Goal: Navigation & Orientation: Go to known website

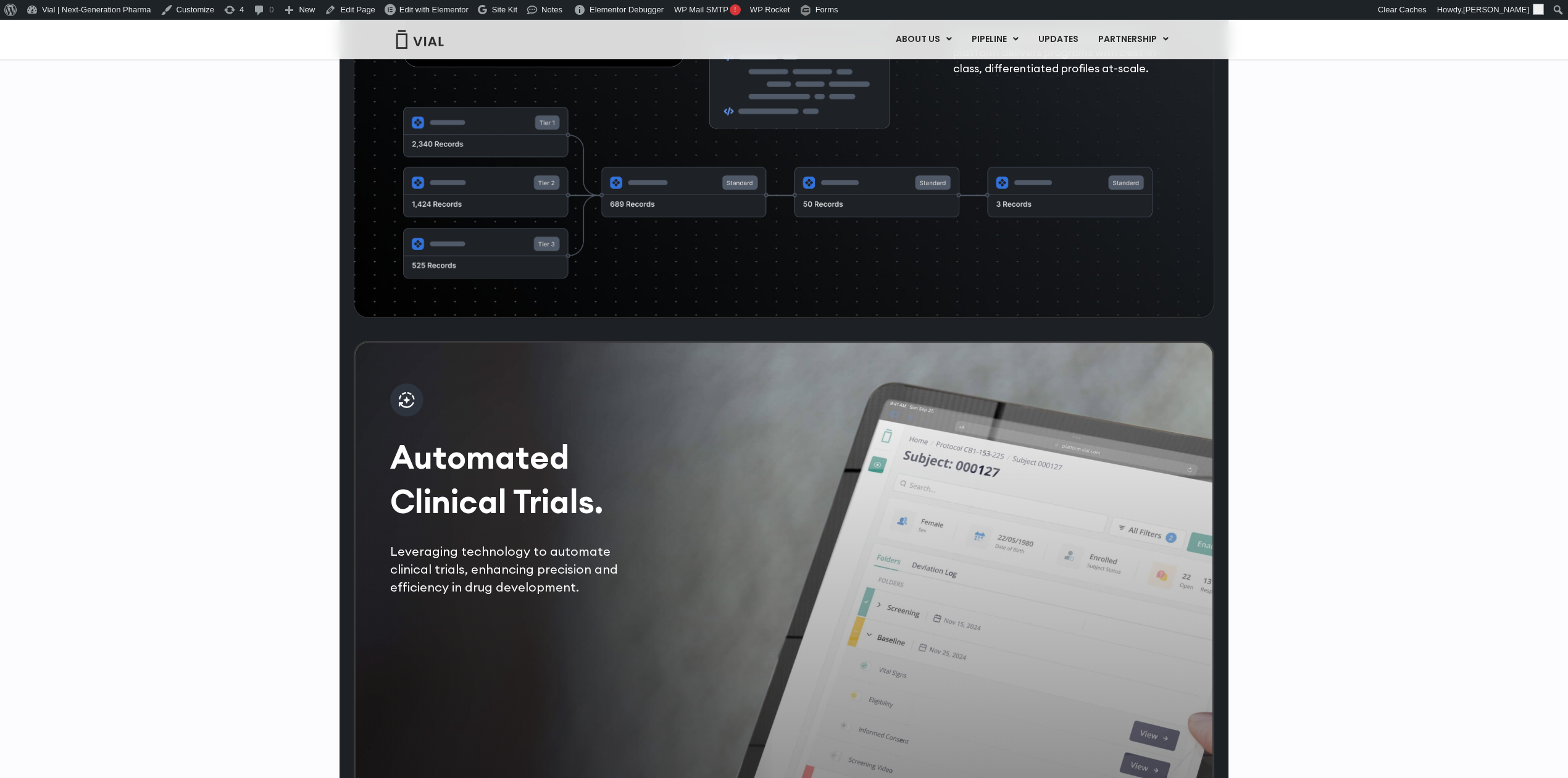
scroll to position [3343, 0]
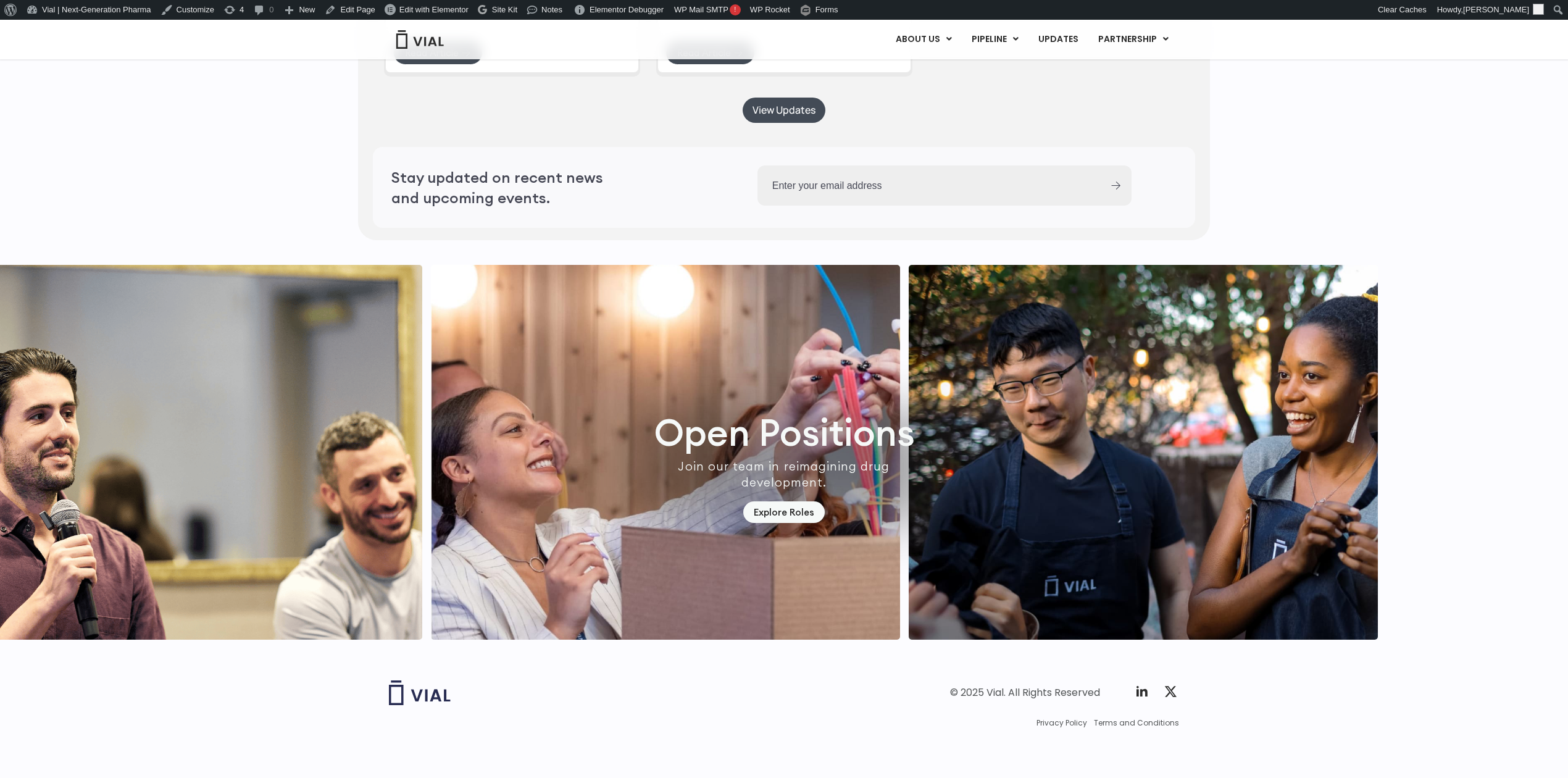
click at [184, 398] on img "5 / 6" at bounding box center [188, 452] width 469 height 375
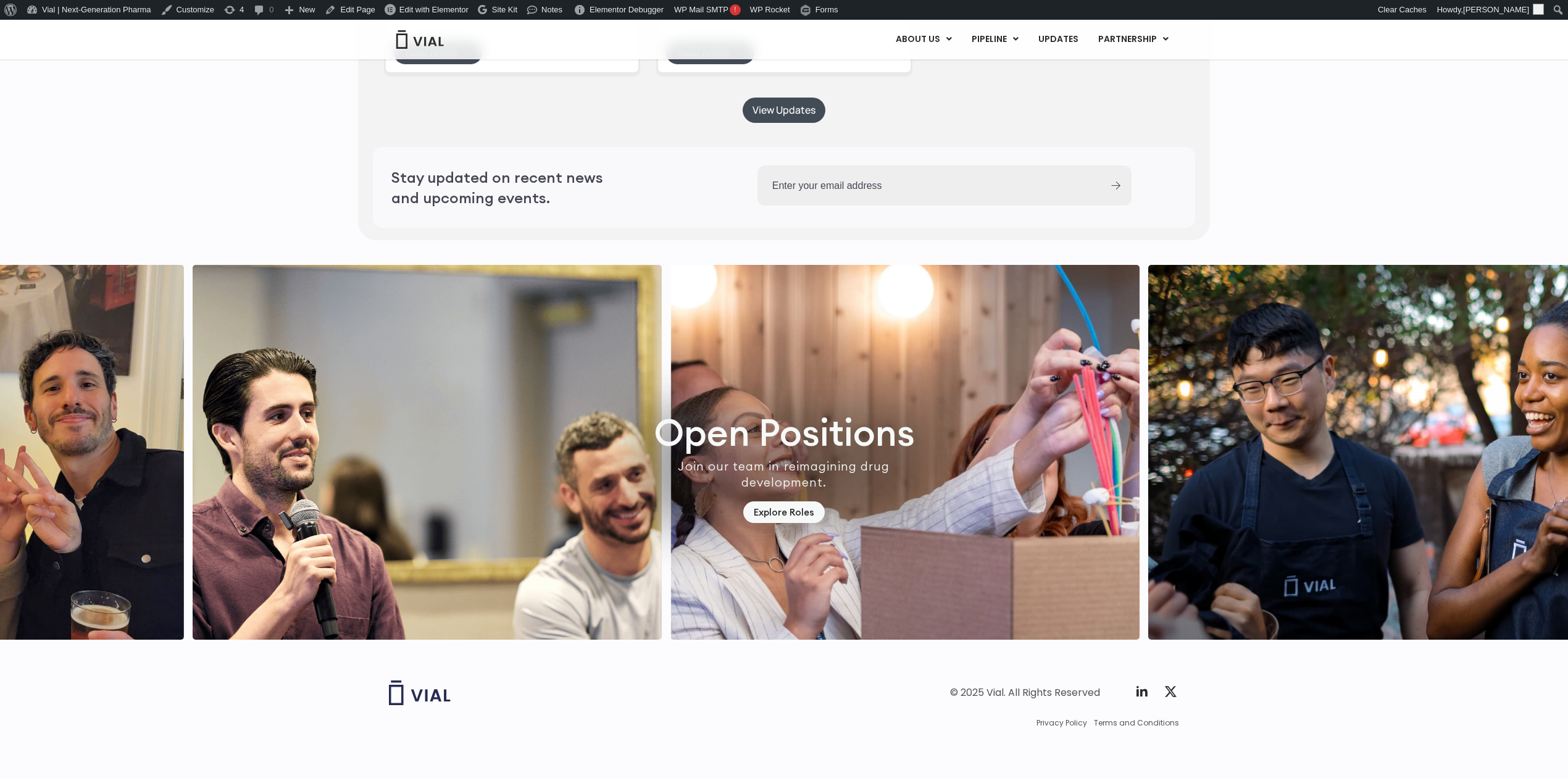
click at [358, 415] on img "5 / 6" at bounding box center [427, 452] width 469 height 375
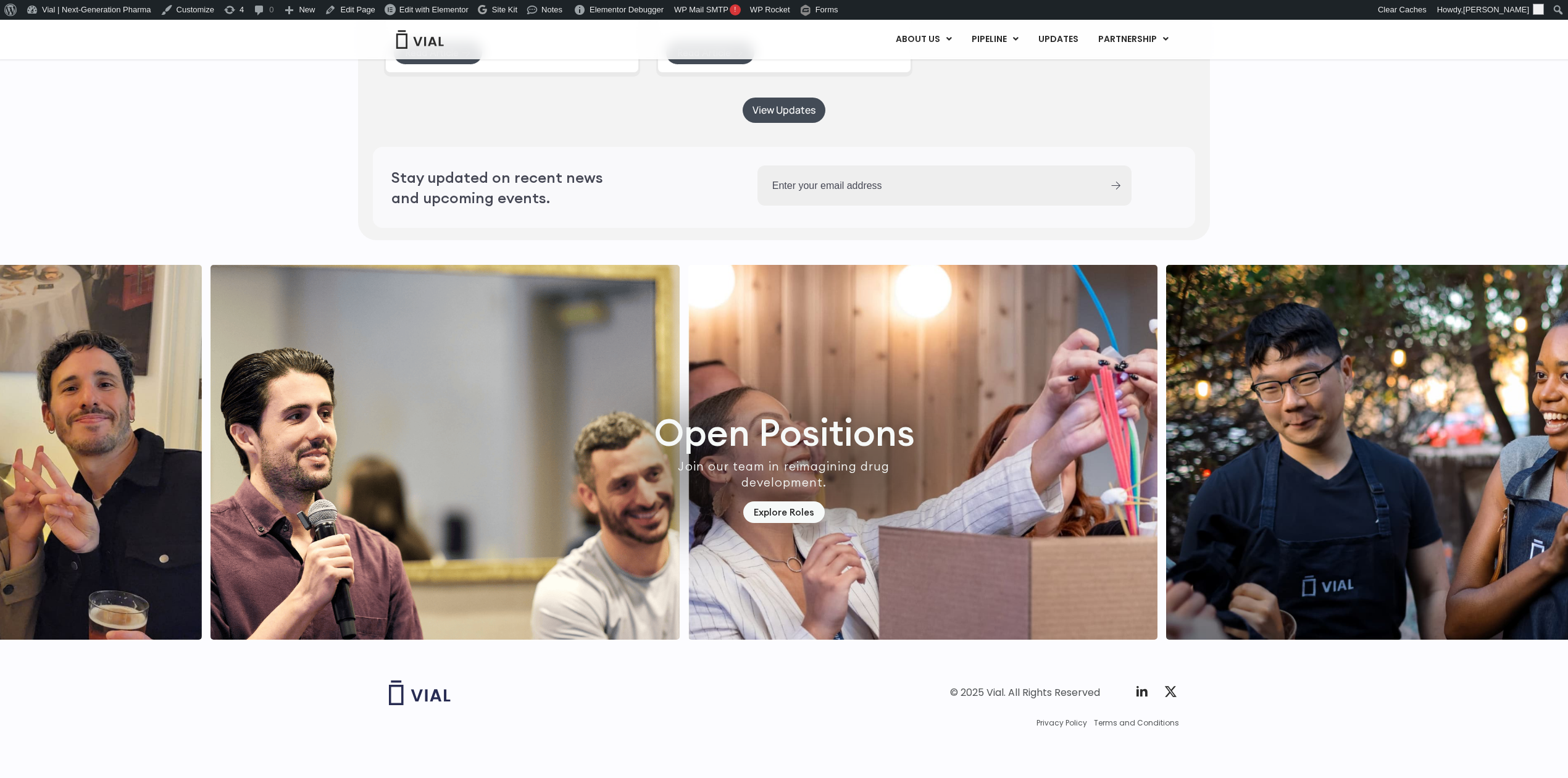
click at [305, 420] on img "5 / 6" at bounding box center [445, 452] width 469 height 375
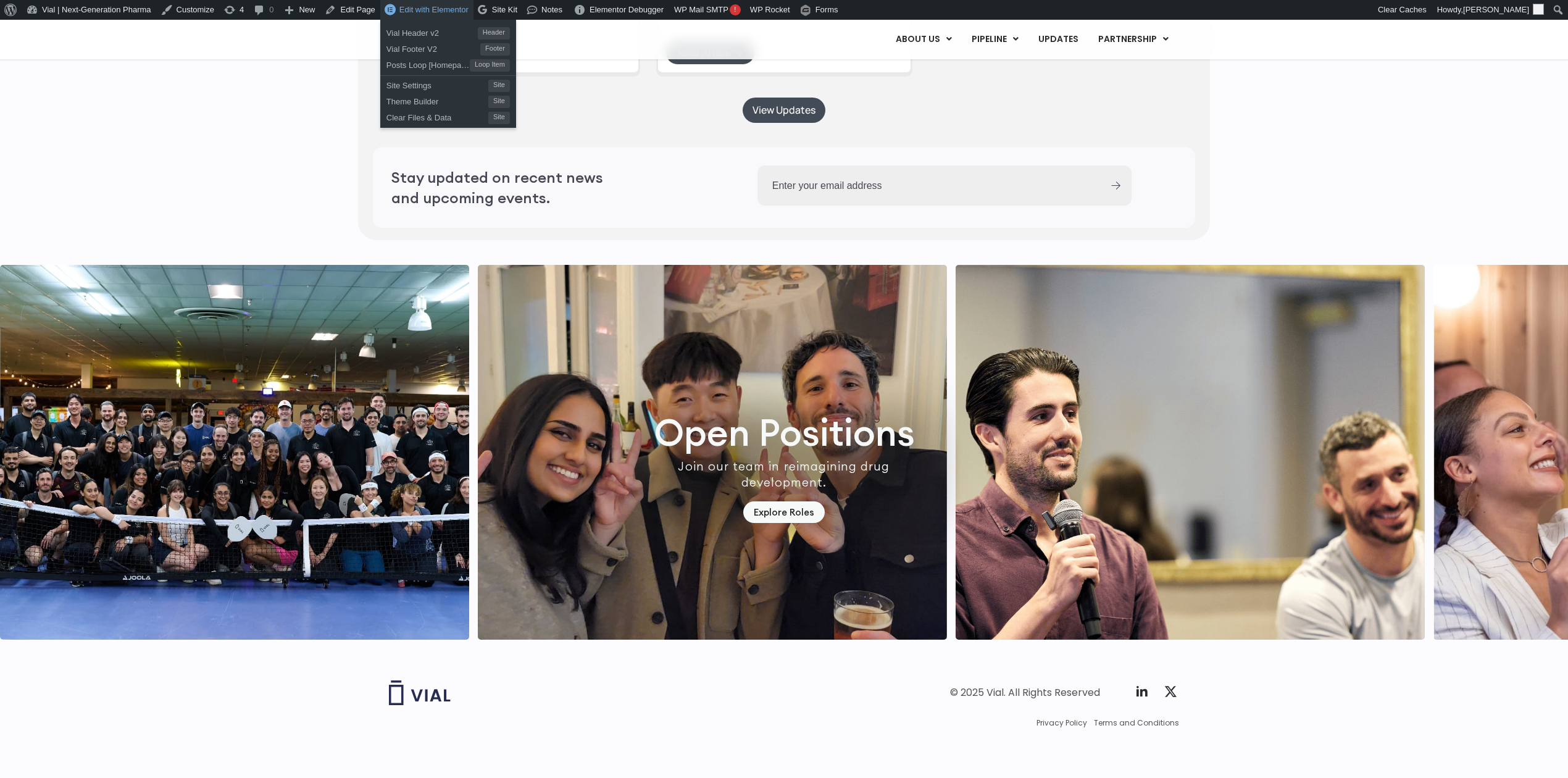
click at [425, 5] on span "Edit with Elementor" at bounding box center [433, 10] width 69 height 9
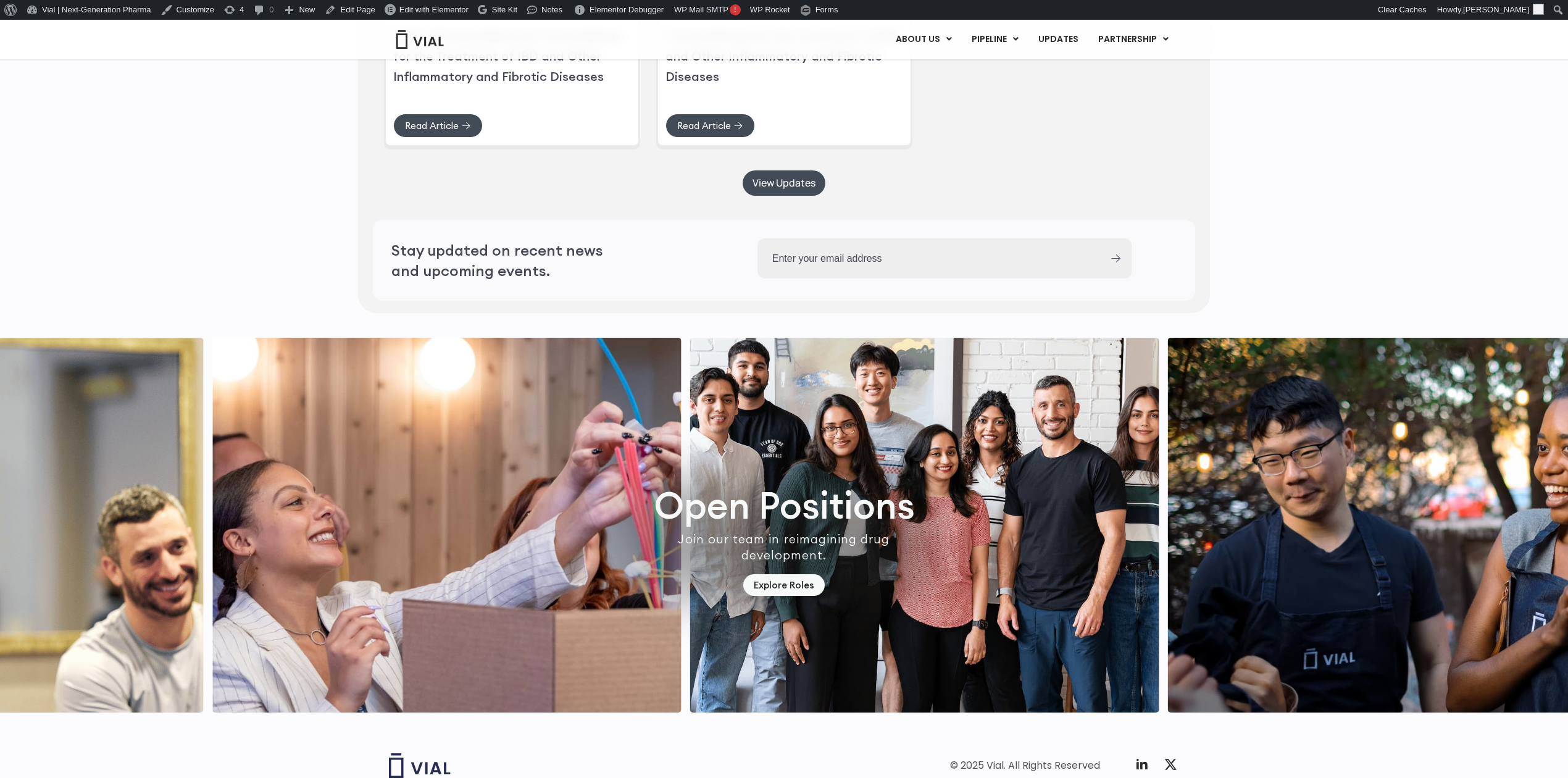
scroll to position [3343, 0]
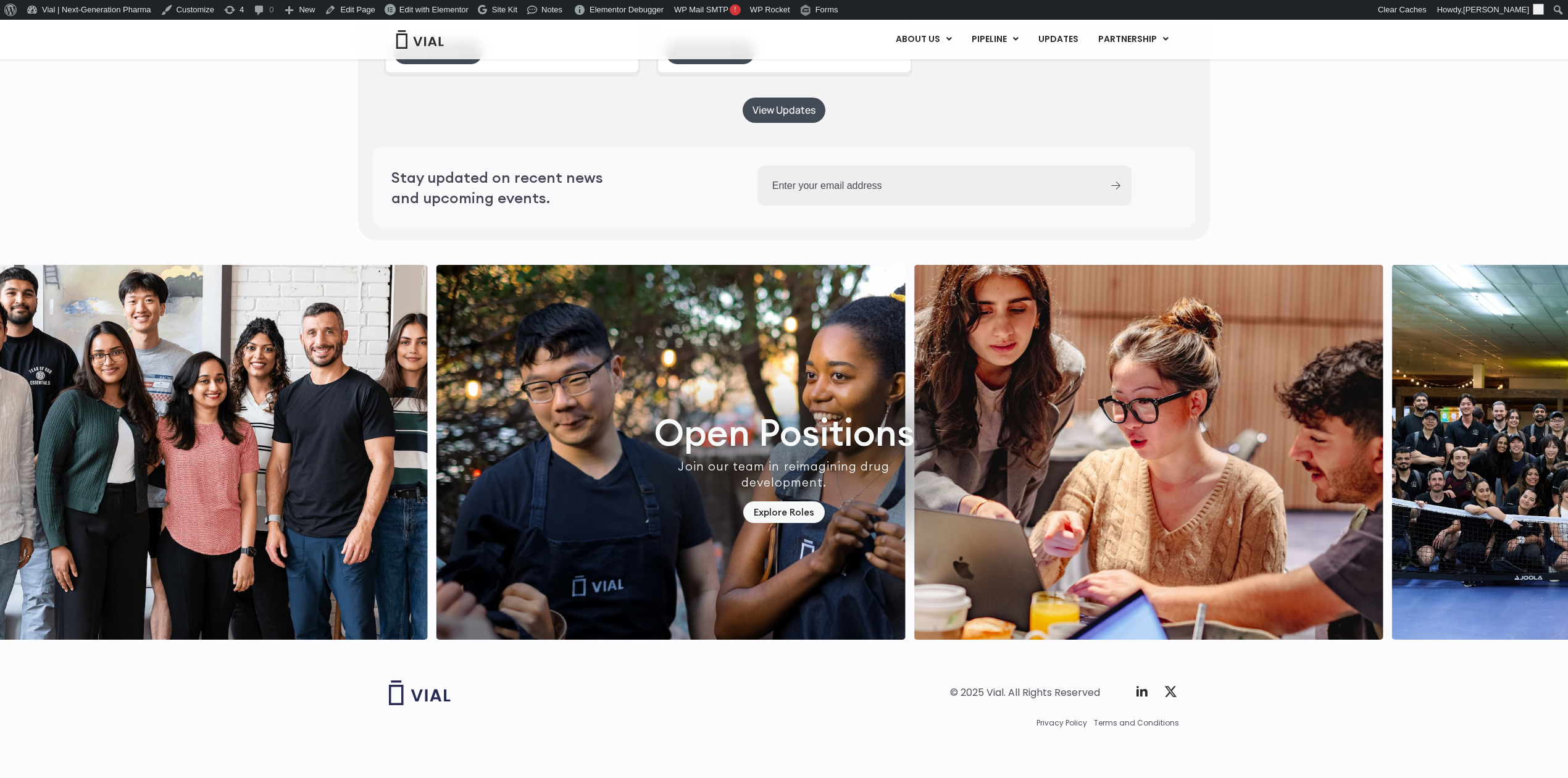
click at [914, 408] on img "2 / 7" at bounding box center [1148, 452] width 469 height 375
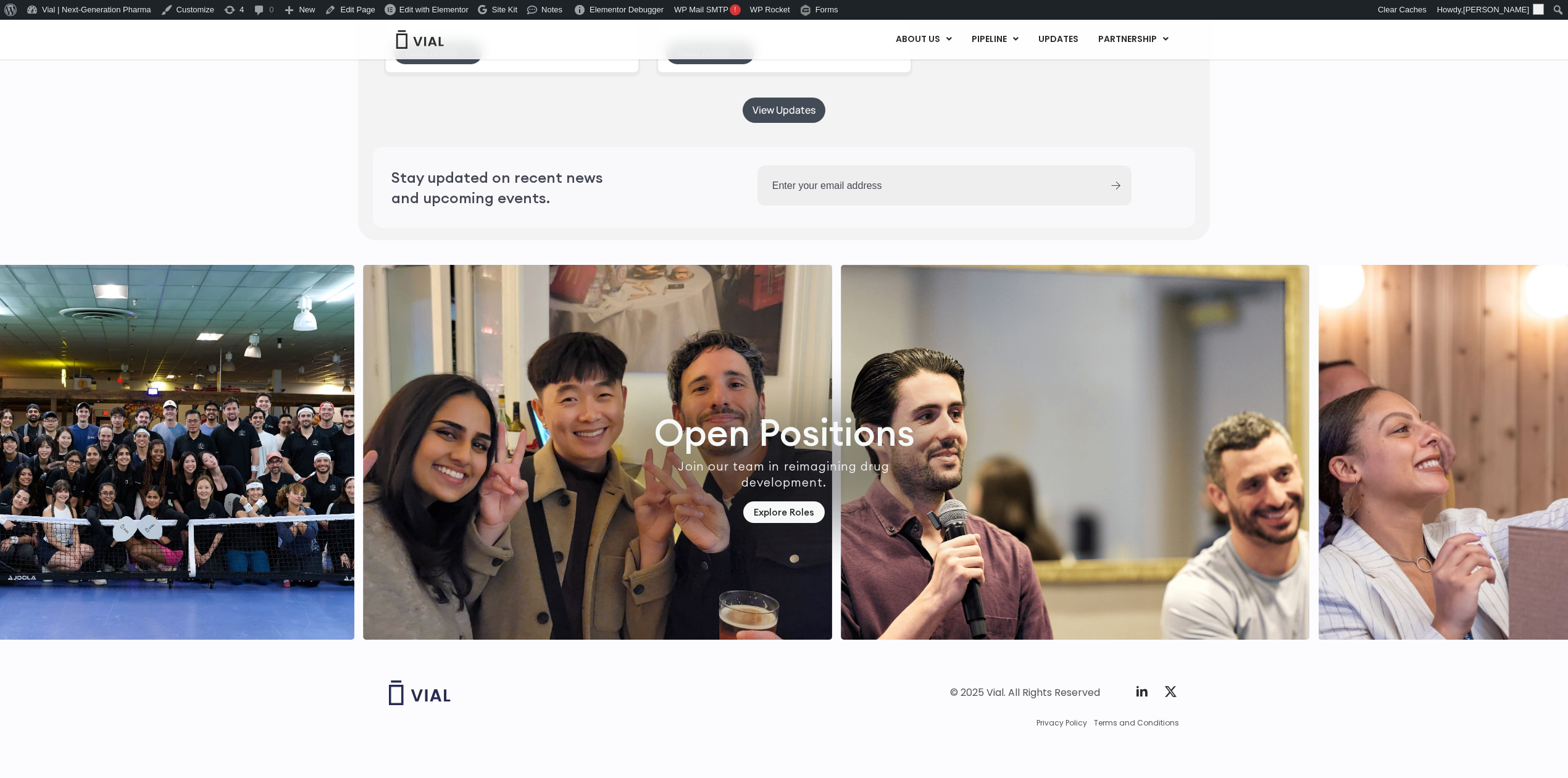
click at [462, 440] on img "4 / 7" at bounding box center [598, 452] width 469 height 375
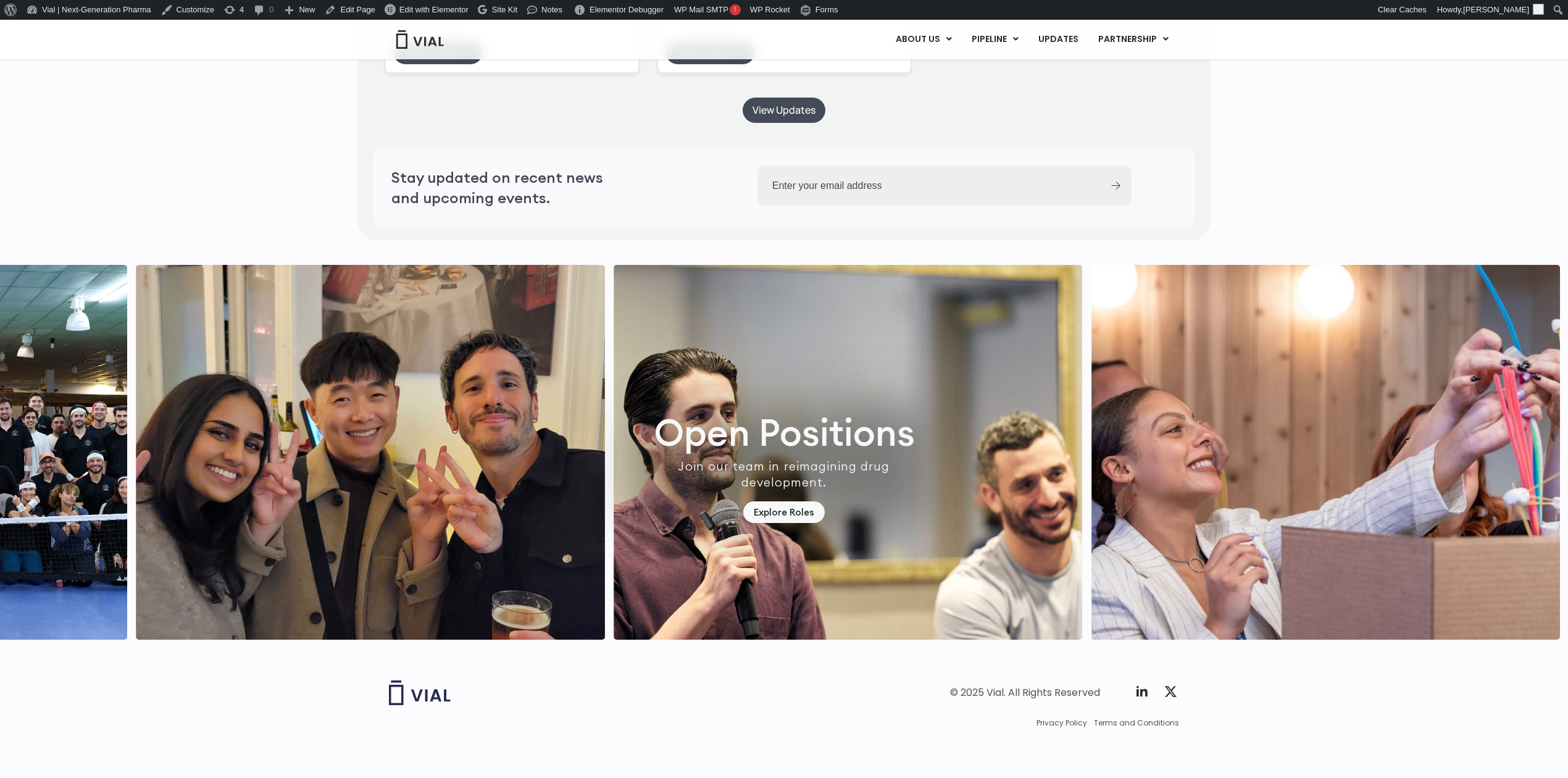
click at [614, 423] on img "5 / 7" at bounding box center [848, 452] width 469 height 375
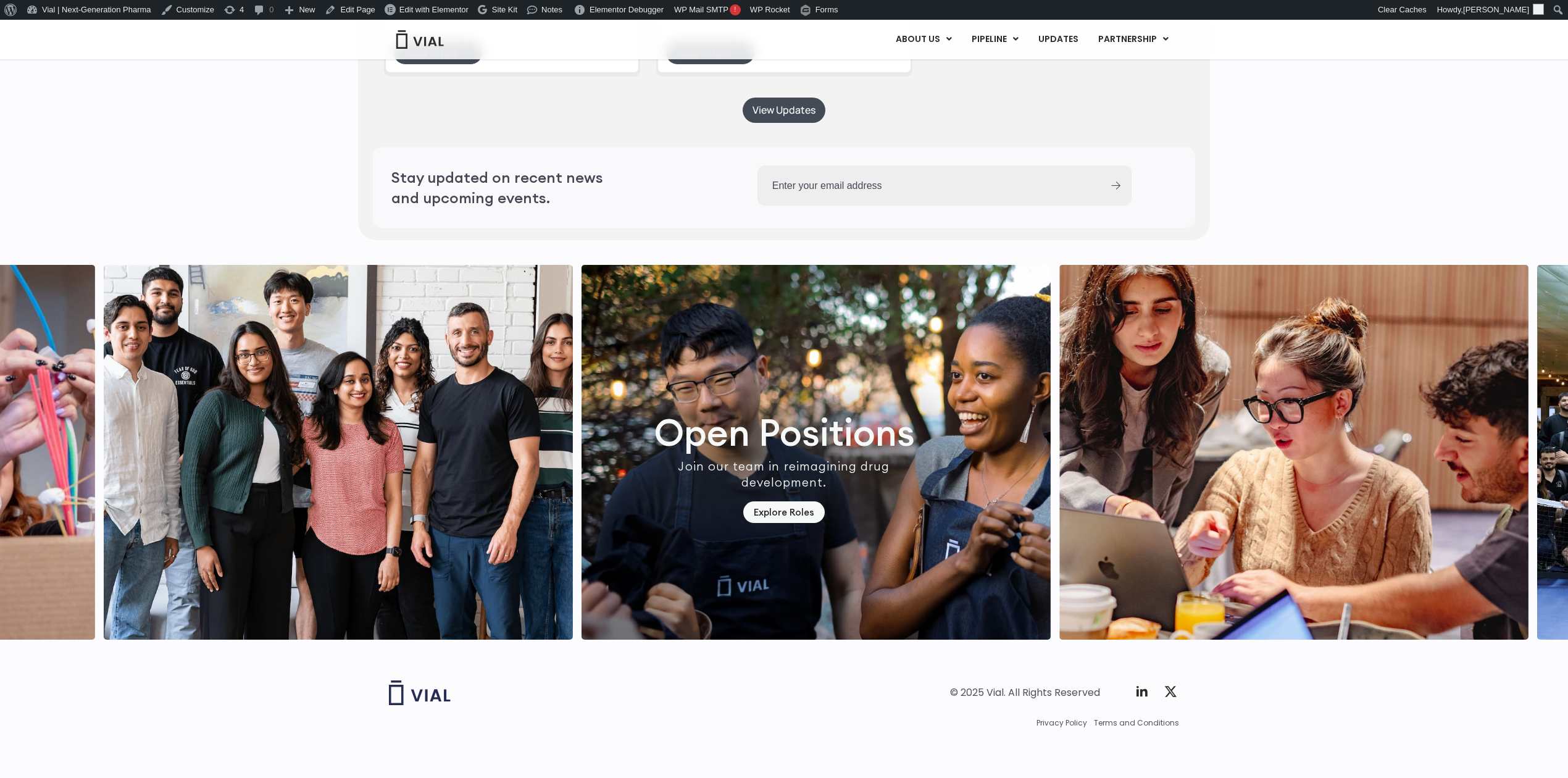
click at [285, 349] on img "7 / 7" at bounding box center [338, 452] width 469 height 375
